Goal: Consume media (video, audio)

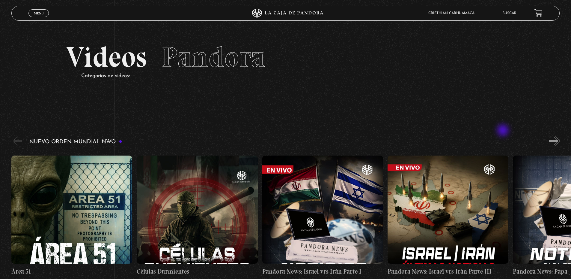
scroll to position [60, 0]
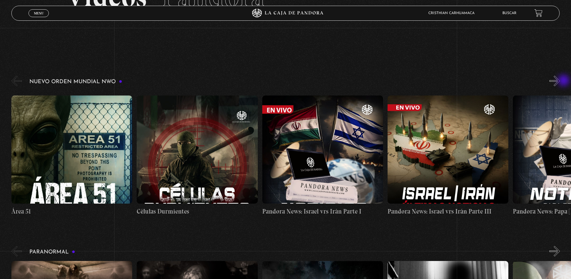
click at [565, 81] on div "Nuevo Orden Mundial NWO 2023" at bounding box center [291, 147] width 560 height 146
click at [560, 82] on button "»" at bounding box center [555, 81] width 10 height 10
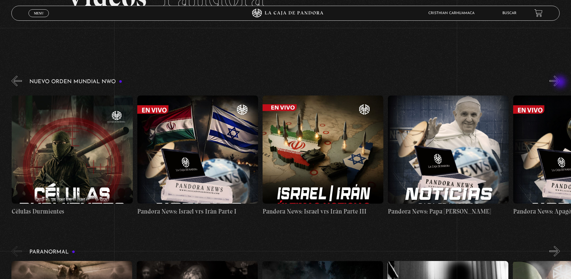
click at [560, 82] on button "»" at bounding box center [555, 81] width 10 height 10
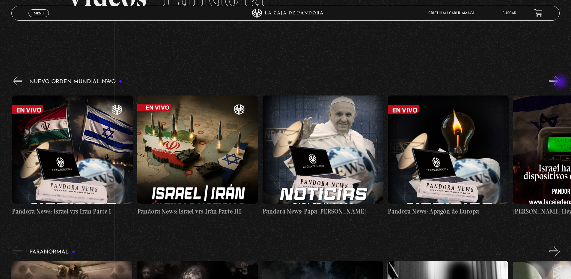
click at [560, 82] on button "»" at bounding box center [555, 81] width 10 height 10
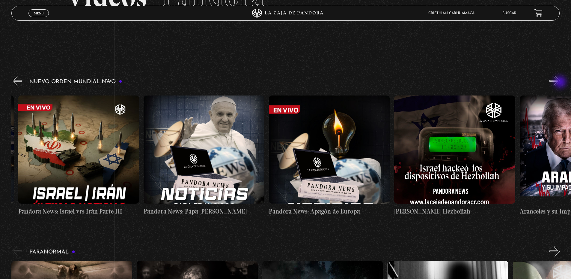
click at [560, 82] on button "»" at bounding box center [555, 81] width 10 height 10
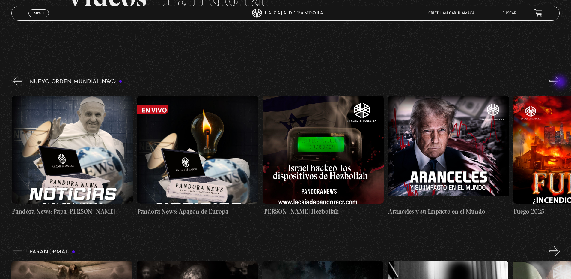
click at [560, 82] on button "»" at bounding box center [555, 81] width 10 height 10
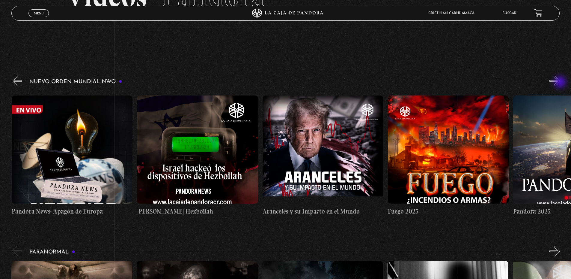
scroll to position [0, 627]
click at [560, 82] on button "»" at bounding box center [555, 81] width 10 height 10
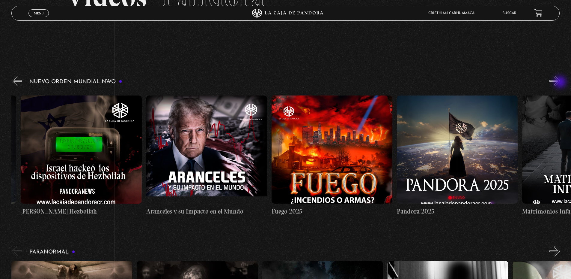
click at [560, 82] on button "»" at bounding box center [555, 81] width 10 height 10
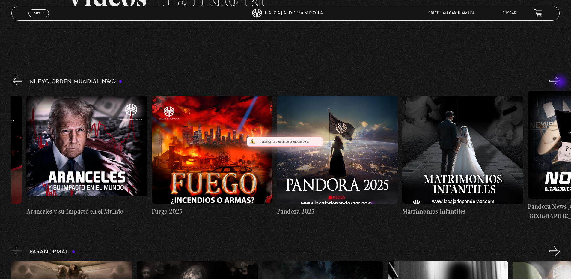
click at [560, 82] on button "»" at bounding box center [555, 81] width 10 height 10
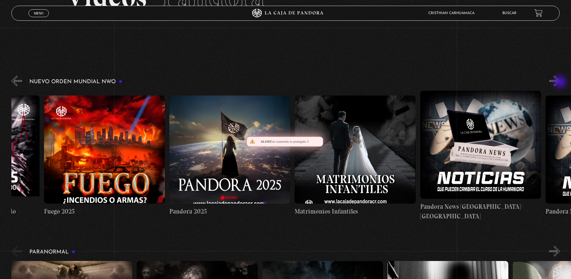
click at [560, 82] on button "»" at bounding box center [555, 81] width 10 height 10
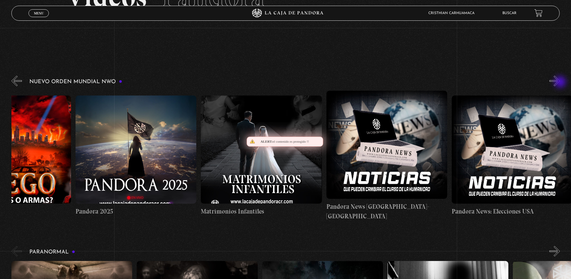
click at [560, 82] on button "»" at bounding box center [555, 81] width 10 height 10
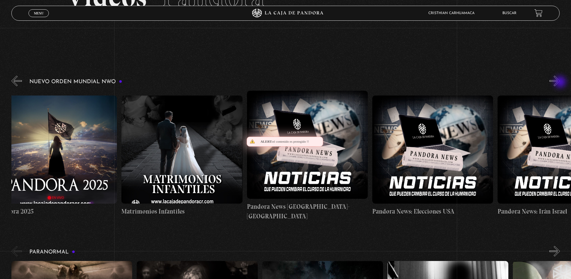
scroll to position [0, 1254]
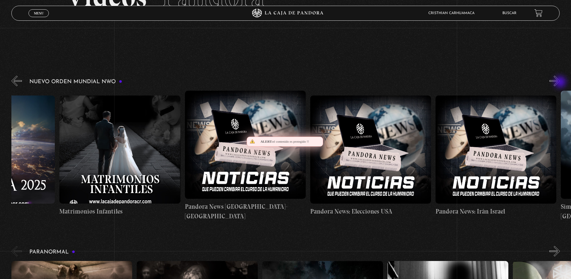
click at [560, 82] on button "»" at bounding box center [555, 81] width 10 height 10
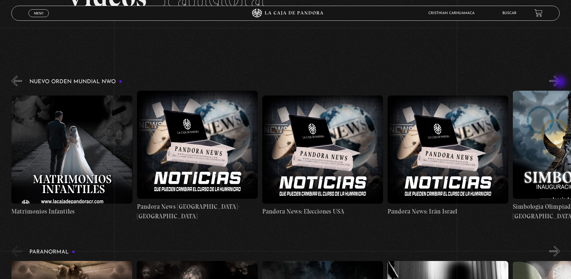
click at [560, 82] on button "»" at bounding box center [555, 81] width 10 height 10
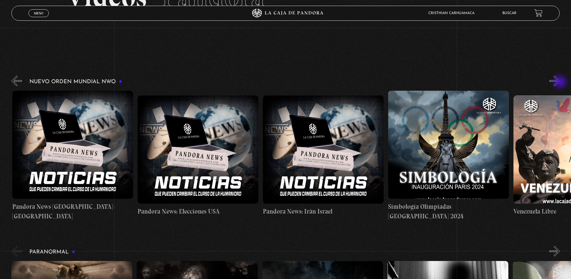
click at [560, 82] on button "»" at bounding box center [555, 81] width 10 height 10
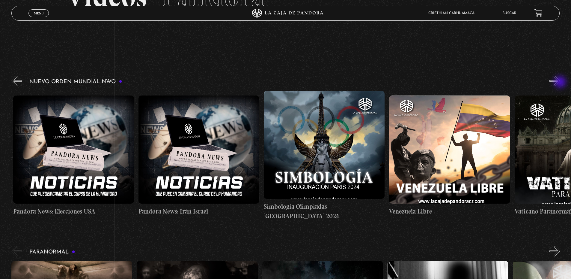
click at [560, 82] on button "»" at bounding box center [555, 81] width 10 height 10
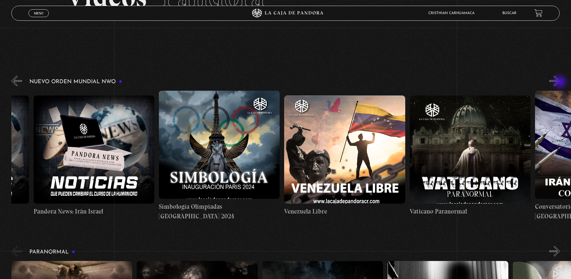
click at [560, 82] on button "»" at bounding box center [555, 81] width 10 height 10
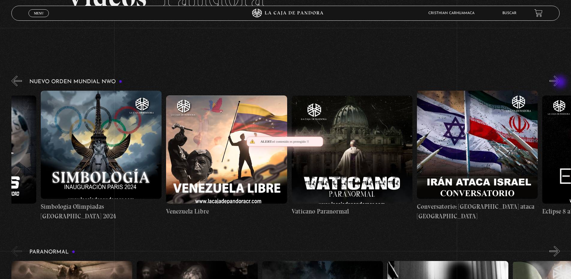
click at [560, 82] on button "»" at bounding box center [555, 81] width 10 height 10
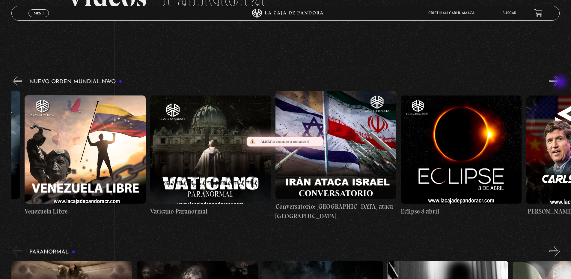
click at [560, 82] on button "»" at bounding box center [555, 81] width 10 height 10
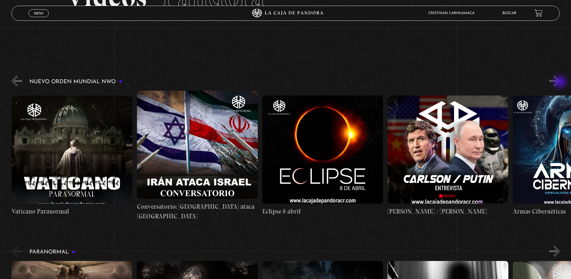
scroll to position [0, 2007]
click at [49, 136] on figure at bounding box center [71, 149] width 121 height 108
click at [76, 168] on figure at bounding box center [71, 149] width 121 height 108
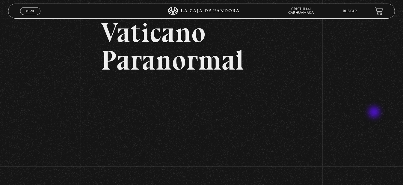
scroll to position [60, 0]
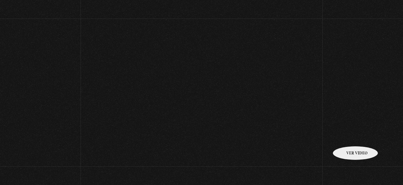
scroll to position [54, 0]
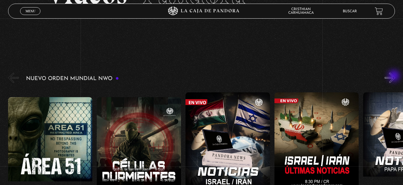
click at [395, 76] on button "»" at bounding box center [390, 78] width 10 height 10
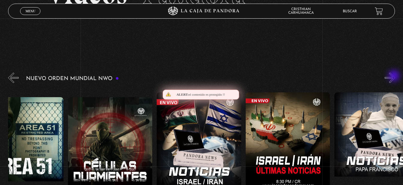
click at [395, 76] on button "»" at bounding box center [390, 78] width 10 height 10
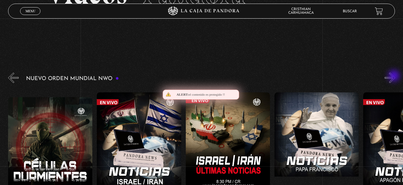
click at [395, 76] on button "»" at bounding box center [390, 78] width 10 height 10
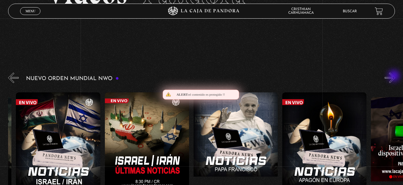
click at [395, 76] on button "»" at bounding box center [390, 78] width 10 height 10
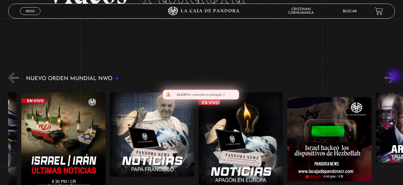
click at [395, 76] on button "»" at bounding box center [390, 78] width 10 height 10
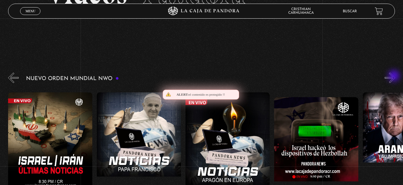
click at [395, 76] on button "»" at bounding box center [390, 78] width 10 height 10
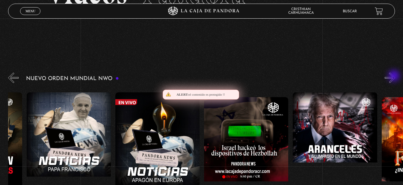
click at [395, 76] on button "»" at bounding box center [390, 78] width 10 height 10
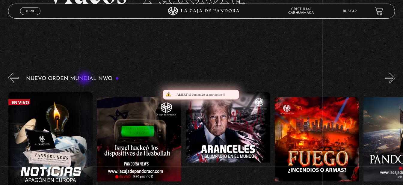
scroll to position [0, 444]
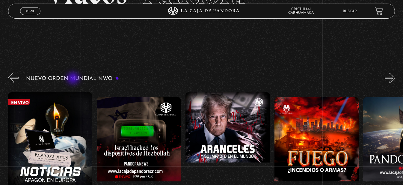
click at [74, 79] on h3 "Nuevo Orden Mundial NWO" at bounding box center [72, 79] width 93 height 6
click at [396, 82] on button "»" at bounding box center [390, 78] width 10 height 10
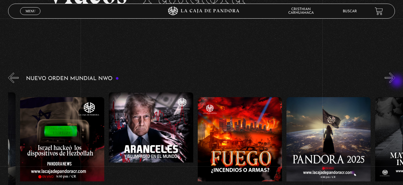
click at [396, 82] on button "»" at bounding box center [390, 78] width 10 height 10
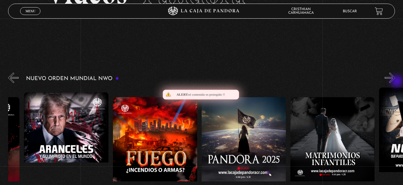
click at [396, 82] on button "»" at bounding box center [390, 78] width 10 height 10
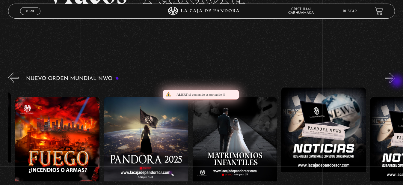
click at [396, 82] on button "»" at bounding box center [390, 78] width 10 height 10
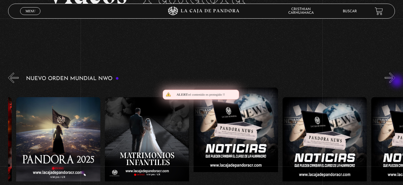
click at [396, 82] on button "»" at bounding box center [390, 78] width 10 height 10
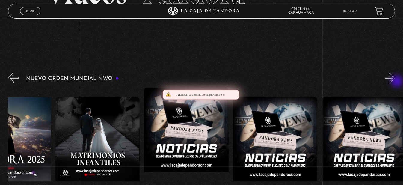
click at [396, 82] on button "»" at bounding box center [390, 78] width 10 height 10
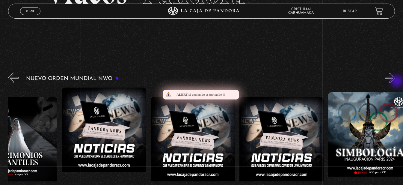
click at [396, 82] on button "»" at bounding box center [390, 78] width 10 height 10
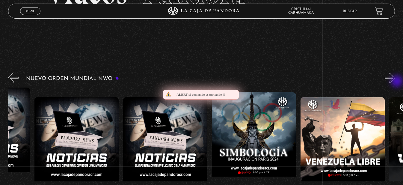
click at [396, 82] on button "»" at bounding box center [390, 78] width 10 height 10
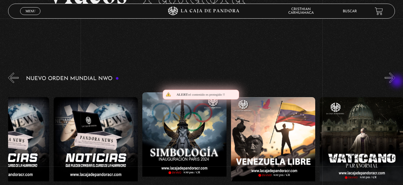
click at [396, 82] on button "»" at bounding box center [390, 78] width 10 height 10
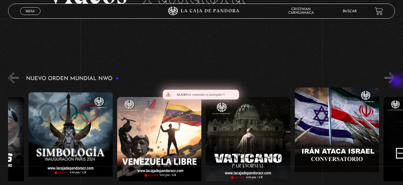
click at [396, 82] on button "»" at bounding box center [390, 78] width 10 height 10
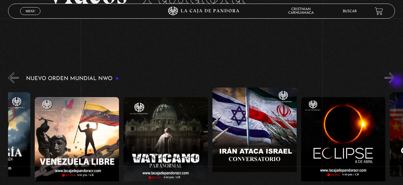
click at [396, 82] on button "»" at bounding box center [390, 78] width 10 height 10
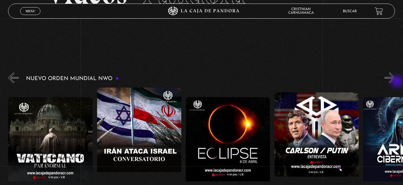
scroll to position [0, 1421]
click at [396, 82] on button "»" at bounding box center [390, 78] width 10 height 10
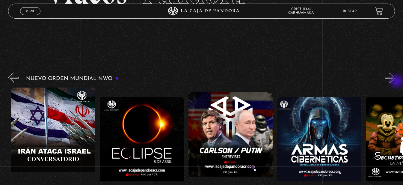
click at [396, 82] on button "»" at bounding box center [390, 78] width 10 height 10
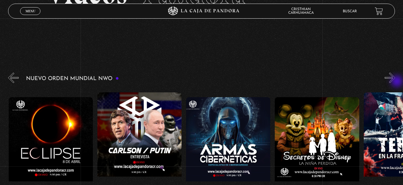
click at [396, 82] on button "»" at bounding box center [390, 78] width 10 height 10
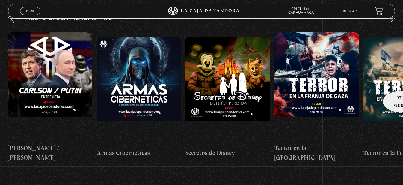
scroll to position [84, 0]
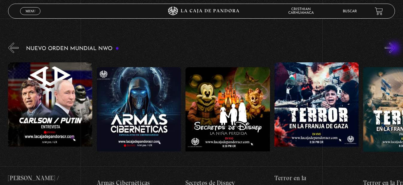
click at [395, 49] on button "»" at bounding box center [390, 48] width 10 height 10
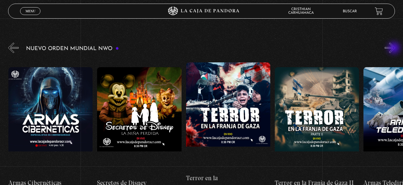
scroll to position [0, 1776]
click at [395, 49] on button "»" at bounding box center [390, 48] width 10 height 10
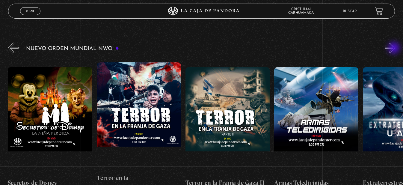
click at [395, 49] on button "»" at bounding box center [390, 48] width 10 height 10
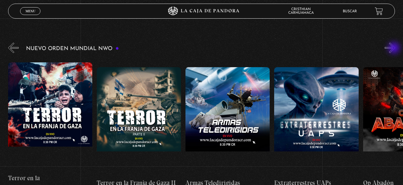
click at [395, 49] on button "»" at bounding box center [390, 48] width 10 height 10
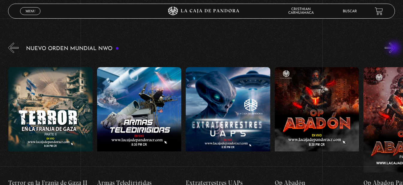
click at [395, 49] on button "»" at bounding box center [390, 48] width 10 height 10
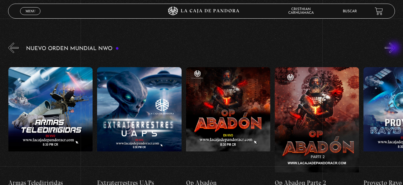
click at [395, 49] on button "»" at bounding box center [390, 48] width 10 height 10
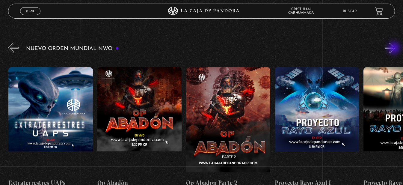
click at [395, 49] on button "»" at bounding box center [390, 48] width 10 height 10
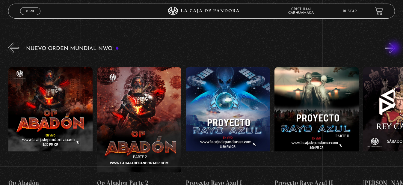
click at [395, 49] on button "»" at bounding box center [390, 48] width 10 height 10
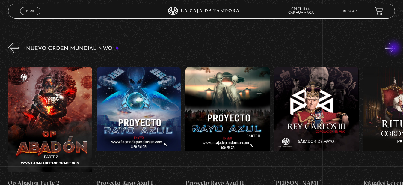
click at [395, 49] on button "»" at bounding box center [390, 48] width 10 height 10
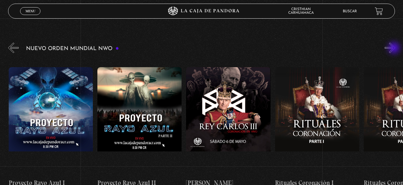
click at [395, 49] on button "»" at bounding box center [390, 48] width 10 height 10
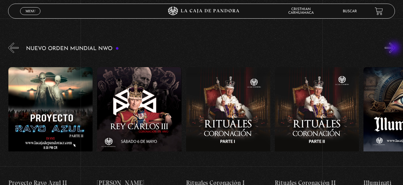
click at [395, 49] on button "»" at bounding box center [390, 48] width 10 height 10
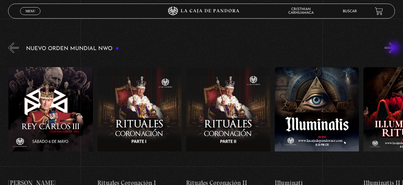
click at [395, 49] on button "»" at bounding box center [390, 48] width 10 height 10
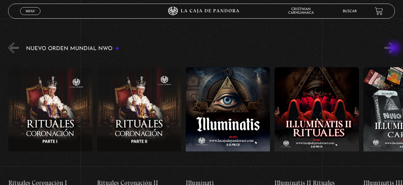
click at [395, 49] on button "»" at bounding box center [390, 48] width 10 height 10
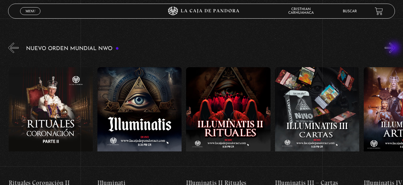
click at [395, 49] on button "»" at bounding box center [390, 48] width 10 height 10
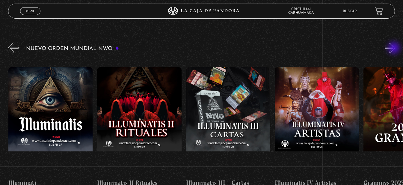
scroll to position [0, 2931]
click at [395, 49] on button "»" at bounding box center [390, 48] width 10 height 10
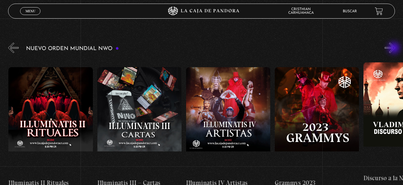
click at [395, 49] on button "»" at bounding box center [390, 48] width 10 height 10
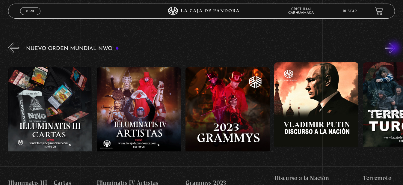
click at [395, 49] on button "»" at bounding box center [390, 48] width 10 height 10
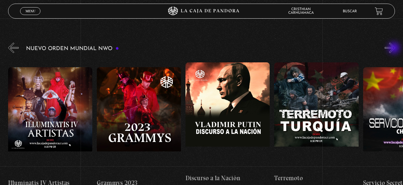
click at [395, 49] on button "»" at bounding box center [390, 48] width 10 height 10
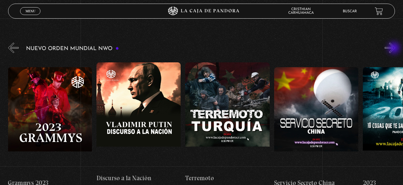
click at [395, 49] on button "»" at bounding box center [390, 48] width 10 height 10
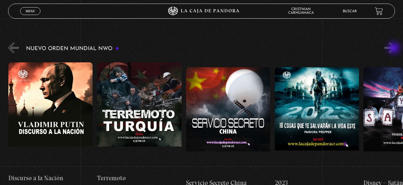
scroll to position [0, 3375]
click at [395, 49] on button "»" at bounding box center [390, 48] width 10 height 10
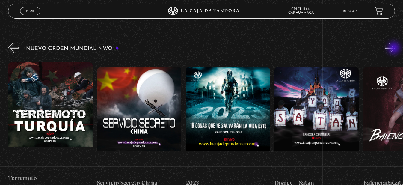
scroll to position [0, 3464]
click at [395, 49] on button "»" at bounding box center [390, 48] width 10 height 10
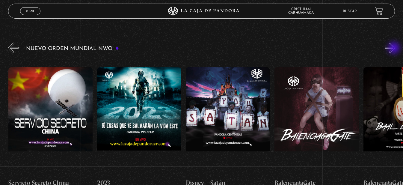
scroll to position [0, 3553]
click at [395, 49] on button "»" at bounding box center [390, 48] width 10 height 10
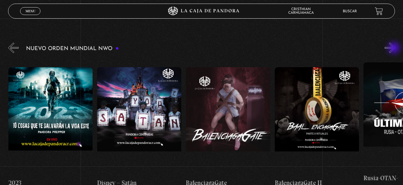
scroll to position [0, 3642]
click at [395, 49] on button "»" at bounding box center [390, 48] width 10 height 10
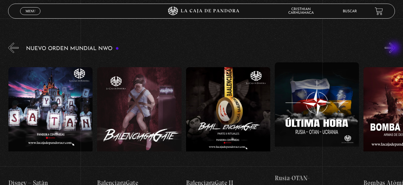
click at [395, 49] on button "»" at bounding box center [390, 48] width 10 height 10
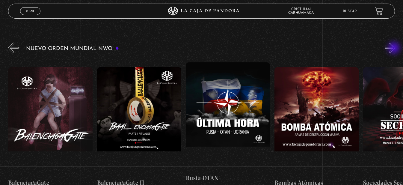
click at [395, 49] on button "»" at bounding box center [390, 48] width 10 height 10
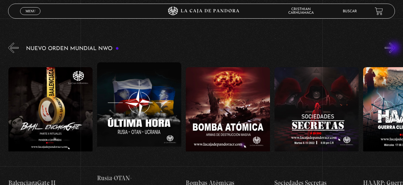
click at [395, 49] on button "»" at bounding box center [390, 48] width 10 height 10
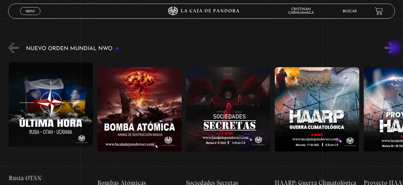
click at [395, 49] on button "»" at bounding box center [390, 48] width 10 height 10
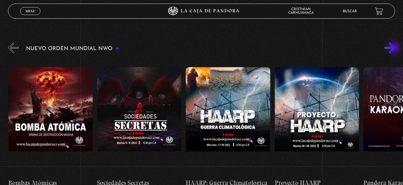
click at [395, 49] on button "»" at bounding box center [390, 48] width 10 height 10
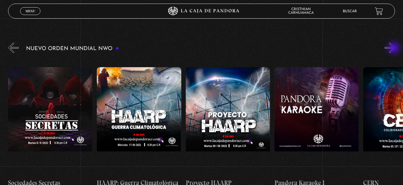
click at [395, 49] on button "»" at bounding box center [390, 48] width 10 height 10
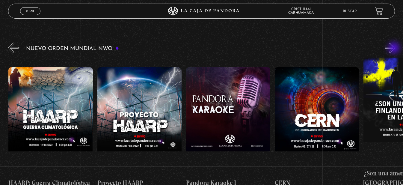
click at [395, 49] on button "»" at bounding box center [390, 48] width 10 height 10
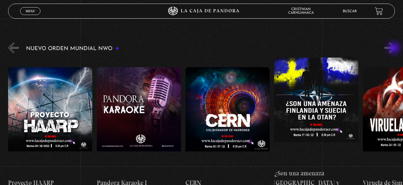
click at [395, 49] on button "»" at bounding box center [390, 48] width 10 height 10
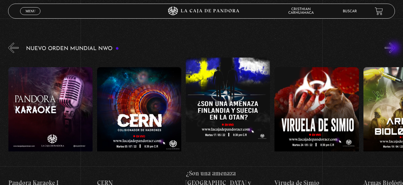
scroll to position [0, 4441]
click at [395, 49] on button "»" at bounding box center [390, 48] width 10 height 10
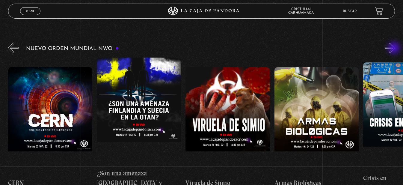
click at [395, 49] on button "»" at bounding box center [390, 48] width 10 height 10
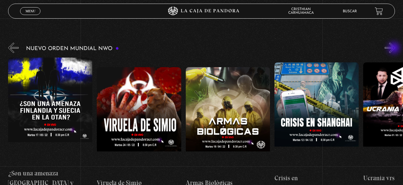
click at [395, 49] on button "»" at bounding box center [390, 48] width 10 height 10
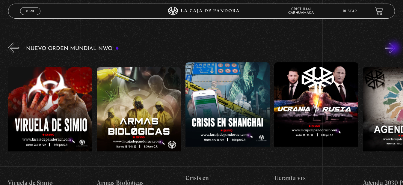
click at [395, 49] on button "»" at bounding box center [390, 48] width 10 height 10
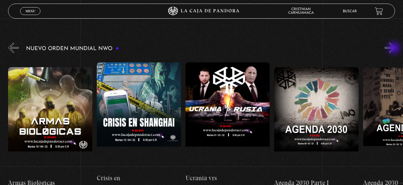
click at [395, 49] on button "»" at bounding box center [390, 48] width 10 height 10
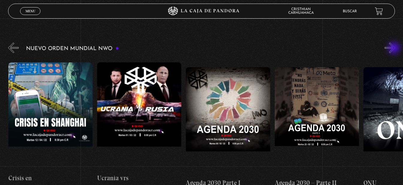
scroll to position [0, 4885]
click at [395, 49] on button "»" at bounding box center [390, 48] width 10 height 10
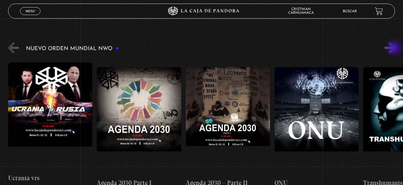
click at [395, 49] on button "»" at bounding box center [390, 48] width 10 height 10
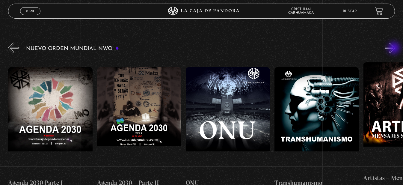
click at [395, 49] on button "»" at bounding box center [390, 48] width 10 height 10
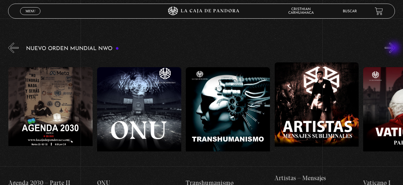
scroll to position [0, 5152]
click at [395, 49] on button "»" at bounding box center [390, 48] width 10 height 10
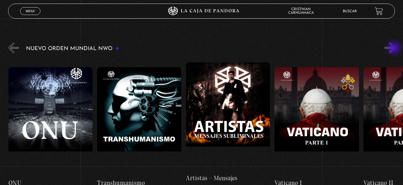
click at [395, 49] on button "»" at bounding box center [390, 48] width 10 height 10
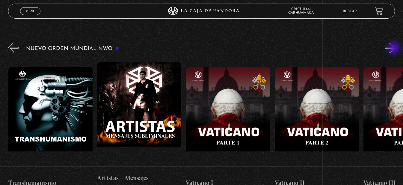
click at [395, 49] on button "»" at bounding box center [390, 48] width 10 height 10
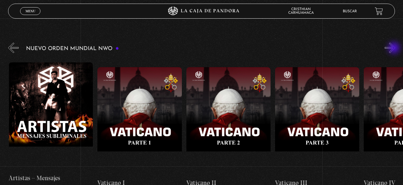
click at [395, 49] on button "»" at bounding box center [390, 48] width 10 height 10
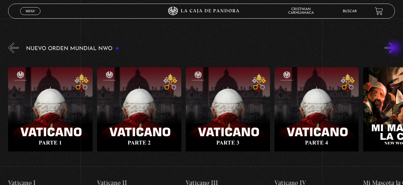
click at [395, 49] on button "»" at bounding box center [390, 48] width 10 height 10
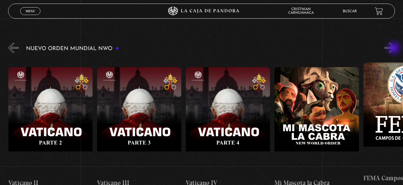
click at [395, 49] on button "»" at bounding box center [390, 48] width 10 height 10
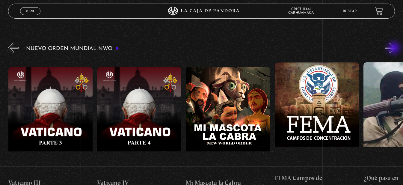
click at [395, 49] on button "»" at bounding box center [390, 48] width 10 height 10
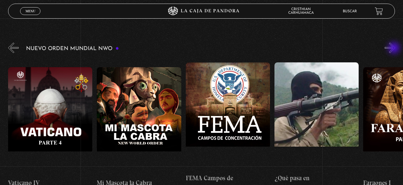
click at [395, 49] on button "»" at bounding box center [390, 48] width 10 height 10
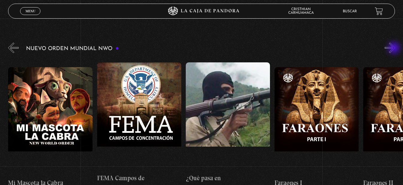
click at [395, 49] on button "»" at bounding box center [390, 48] width 10 height 10
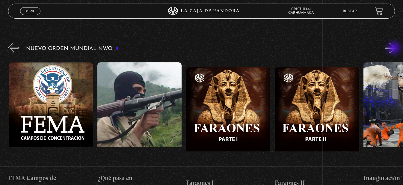
click at [395, 49] on button "»" at bounding box center [390, 48] width 10 height 10
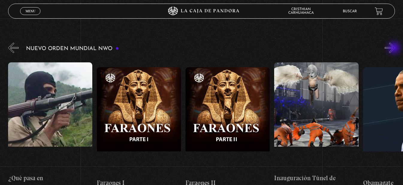
click at [395, 49] on button "»" at bounding box center [390, 48] width 10 height 10
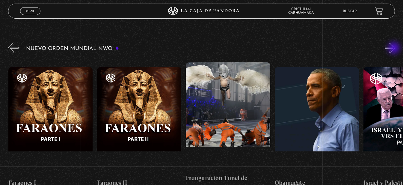
click at [395, 49] on button "»" at bounding box center [390, 48] width 10 height 10
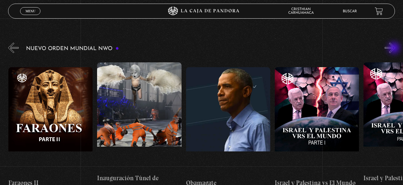
click at [395, 49] on button "»" at bounding box center [390, 48] width 10 height 10
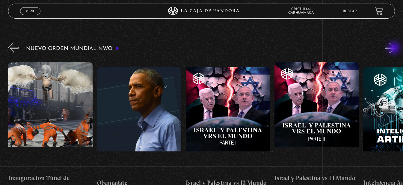
scroll to position [0, 6307]
click at [395, 49] on button "»" at bounding box center [390, 48] width 10 height 10
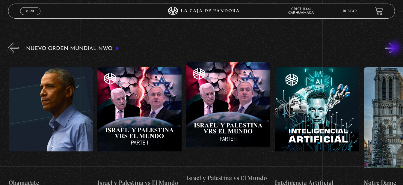
click at [395, 49] on button "»" at bounding box center [390, 48] width 10 height 10
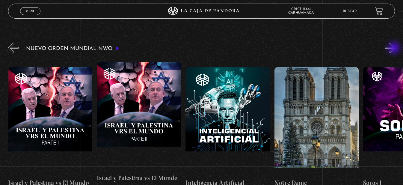
click at [395, 49] on button "»" at bounding box center [390, 48] width 10 height 10
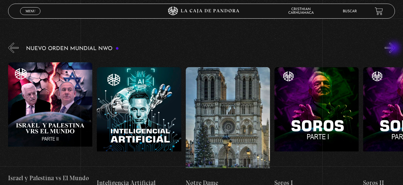
click at [395, 49] on button "»" at bounding box center [390, 48] width 10 height 10
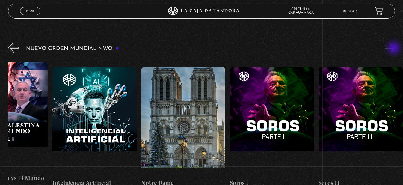
click at [395, 49] on button "»" at bounding box center [390, 48] width 10 height 10
click at [13, 48] on button "«" at bounding box center [13, 48] width 10 height 10
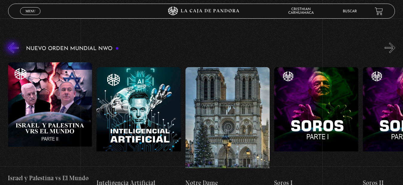
click at [13, 48] on button "«" at bounding box center [13, 48] width 10 height 10
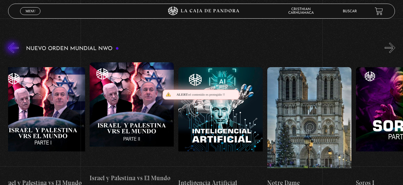
click at [13, 48] on button "«" at bounding box center [13, 48] width 10 height 10
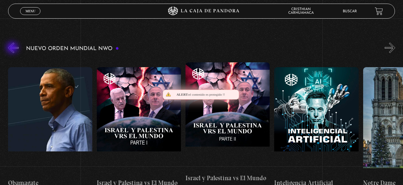
click at [13, 48] on button "«" at bounding box center [13, 48] width 10 height 10
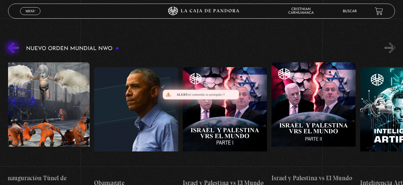
click at [13, 48] on button "«" at bounding box center [13, 48] width 10 height 10
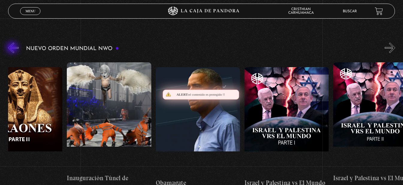
click at [13, 48] on button "«" at bounding box center [13, 48] width 10 height 10
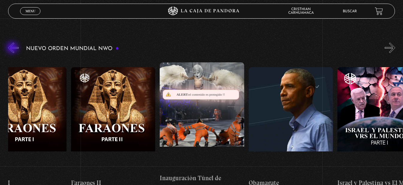
click at [13, 48] on button "«" at bounding box center [13, 48] width 10 height 10
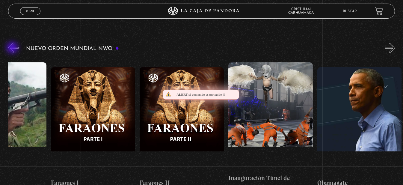
click at [13, 48] on button "«" at bounding box center [13, 48] width 10 height 10
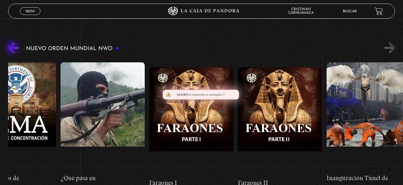
click at [13, 48] on button "«" at bounding box center [13, 48] width 10 height 10
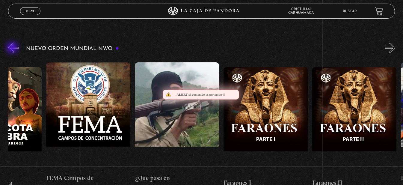
click at [13, 48] on button "«" at bounding box center [13, 48] width 10 height 10
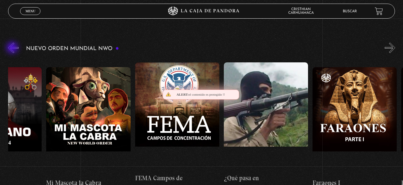
click at [13, 48] on button "«" at bounding box center [13, 48] width 10 height 10
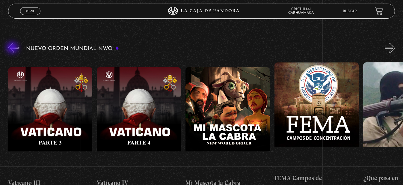
click at [13, 48] on button "«" at bounding box center [13, 48] width 10 height 10
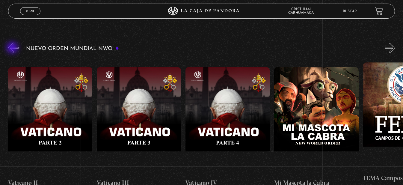
click at [13, 48] on button "«" at bounding box center [13, 48] width 10 height 10
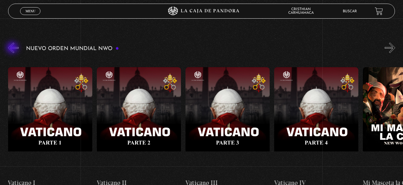
click at [13, 48] on button "«" at bounding box center [13, 48] width 10 height 10
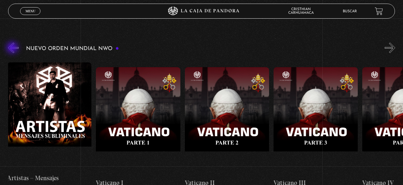
click at [13, 48] on button "«" at bounding box center [13, 48] width 10 height 10
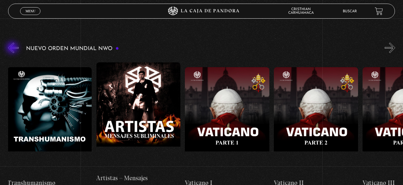
click at [13, 48] on button "«" at bounding box center [13, 48] width 10 height 10
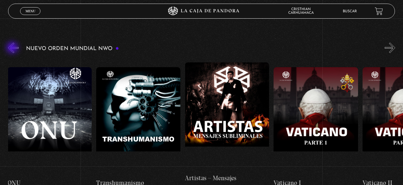
click at [13, 48] on button "«" at bounding box center [13, 48] width 10 height 10
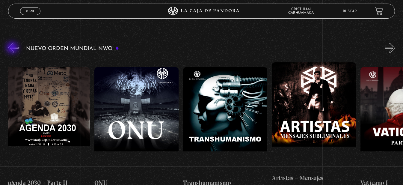
click at [13, 48] on button "«" at bounding box center [13, 48] width 10 height 10
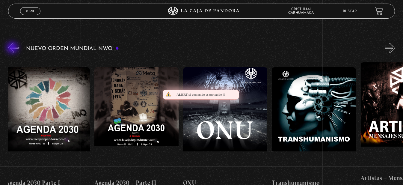
click at [13, 48] on button "«" at bounding box center [13, 48] width 10 height 10
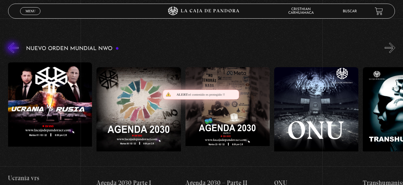
scroll to position [0, 4974]
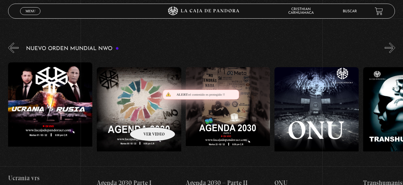
click at [145, 118] on figure at bounding box center [139, 121] width 84 height 108
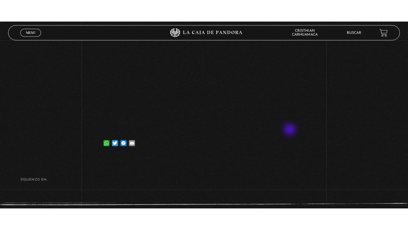
scroll to position [118, 0]
